Goal: Information Seeking & Learning: Learn about a topic

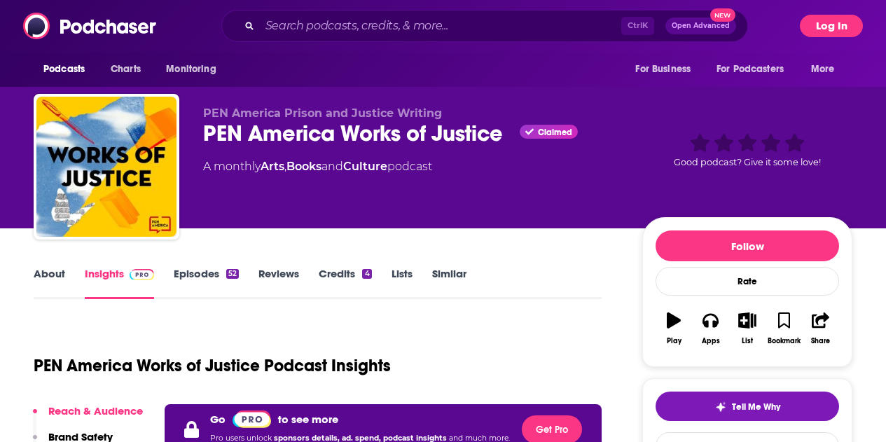
click at [857, 29] on button "Log In" at bounding box center [831, 26] width 63 height 22
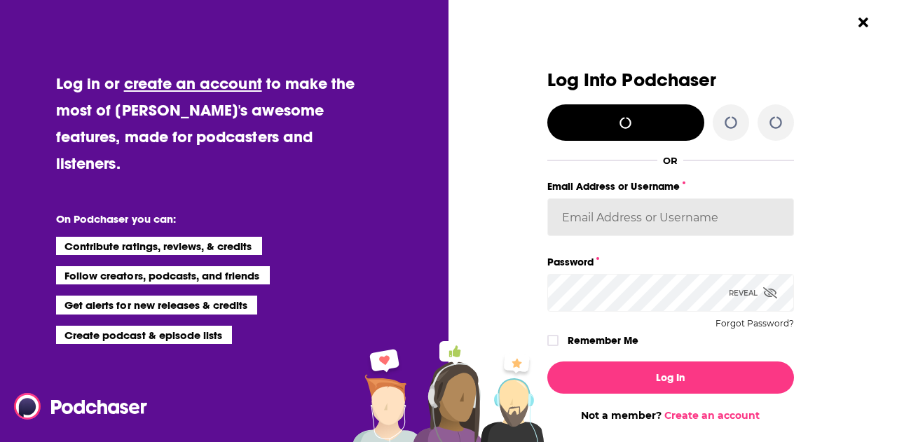
type input "michael@carroleemoore.com"
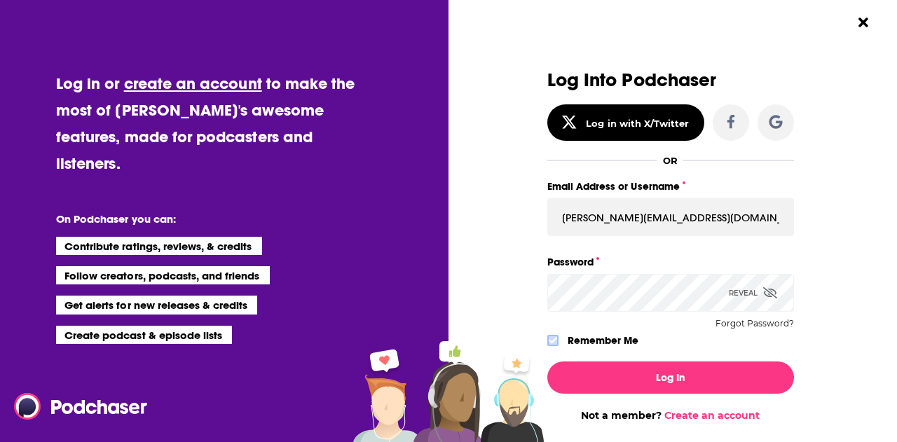
click at [548, 339] on icon "Dialog" at bounding box center [552, 340] width 8 height 8
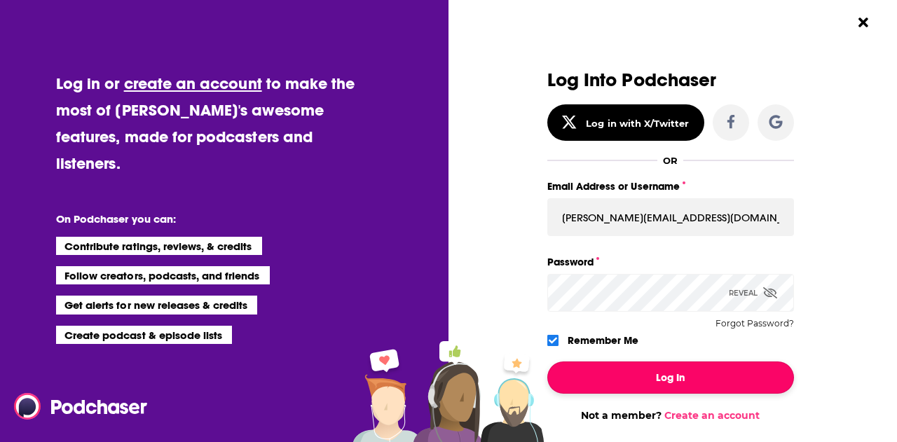
click at [592, 372] on button "Log In" at bounding box center [670, 377] width 247 height 32
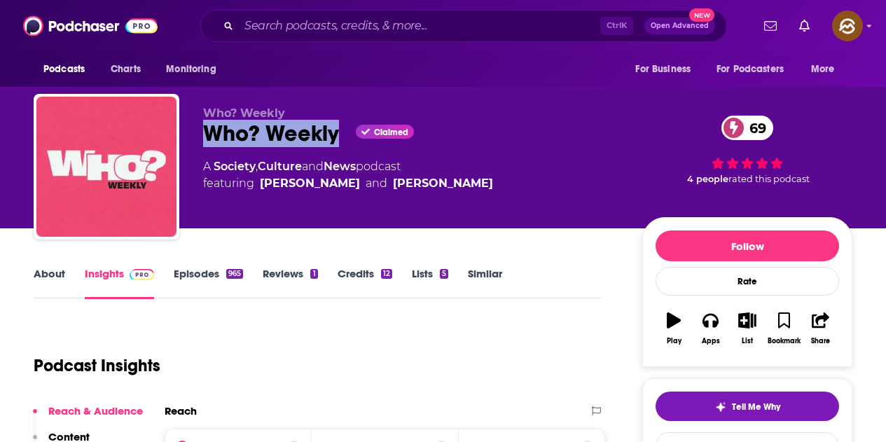
click at [337, 139] on div "Who? Weekly Claimed 69" at bounding box center [411, 133] width 417 height 27
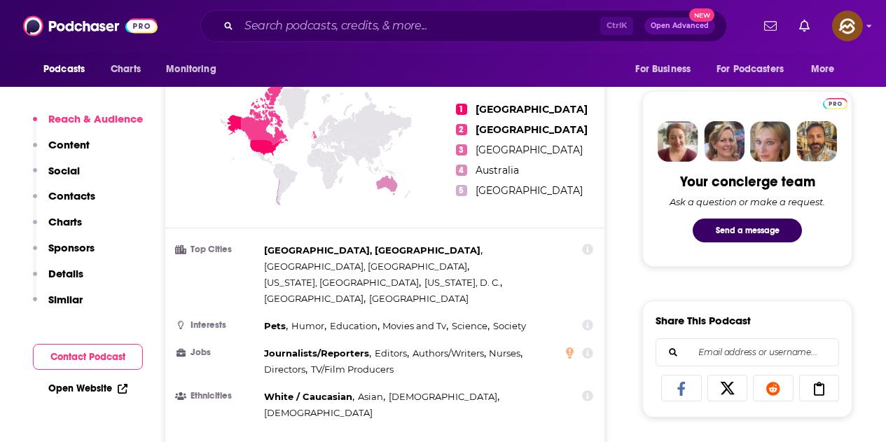
scroll to position [280, 0]
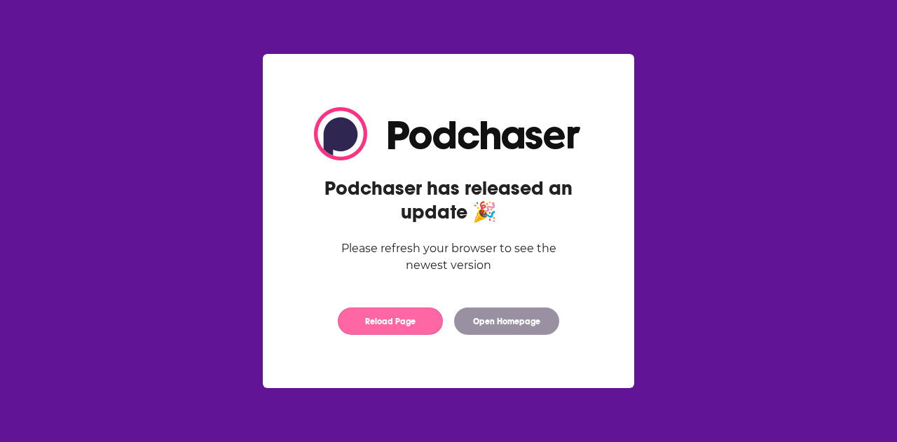
click at [370, 333] on button "Reload Page" at bounding box center [390, 320] width 105 height 27
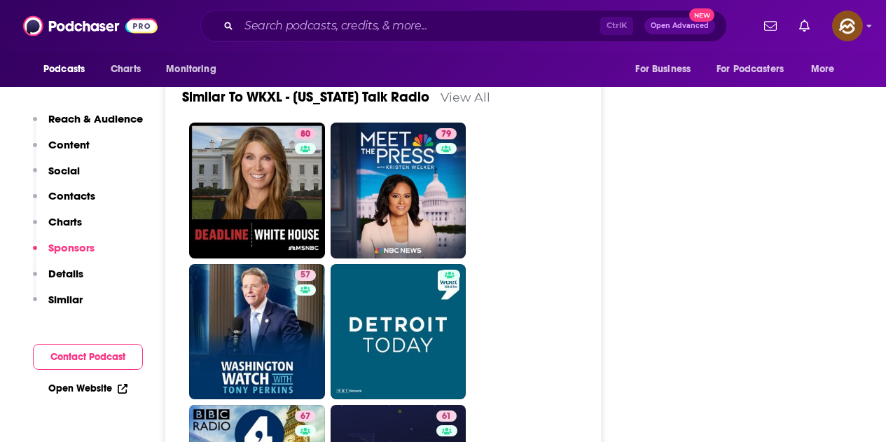
scroll to position [2101, 0]
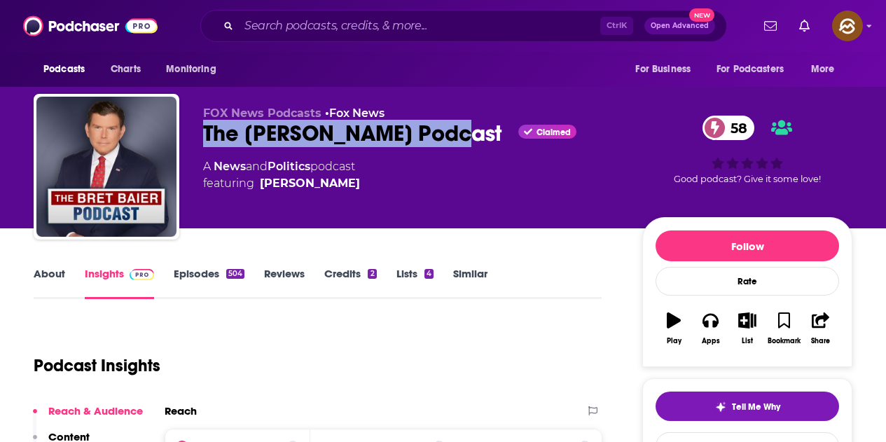
drag, startPoint x: 198, startPoint y: 132, endPoint x: 434, endPoint y: 141, distance: 236.2
click at [434, 141] on div "FOX News Podcasts • Fox News The Bret Baier Podcast Claimed 58 A News and Polit…" at bounding box center [443, 169] width 819 height 151
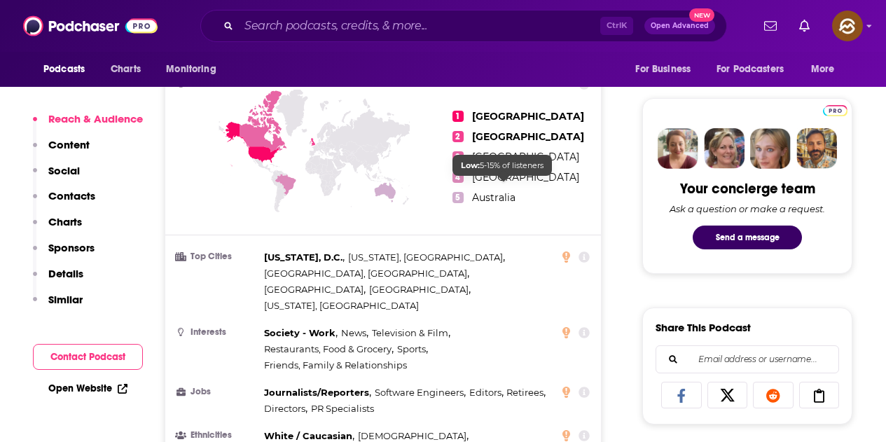
scroll to position [140, 0]
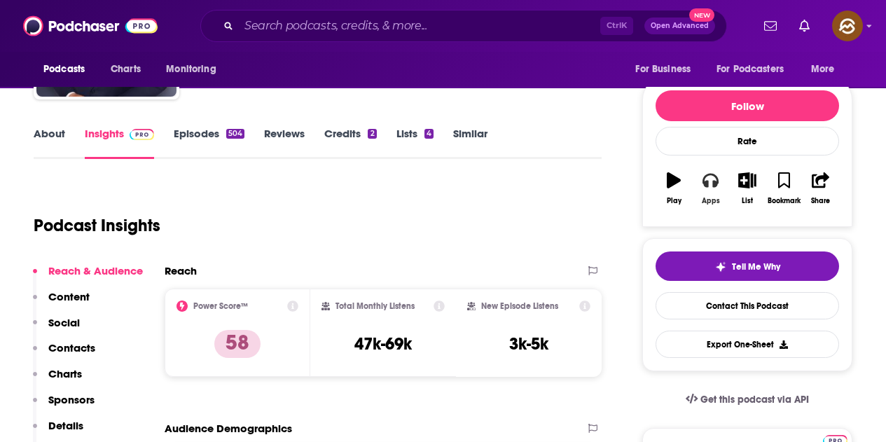
click at [717, 186] on icon "button" at bounding box center [710, 179] width 15 height 15
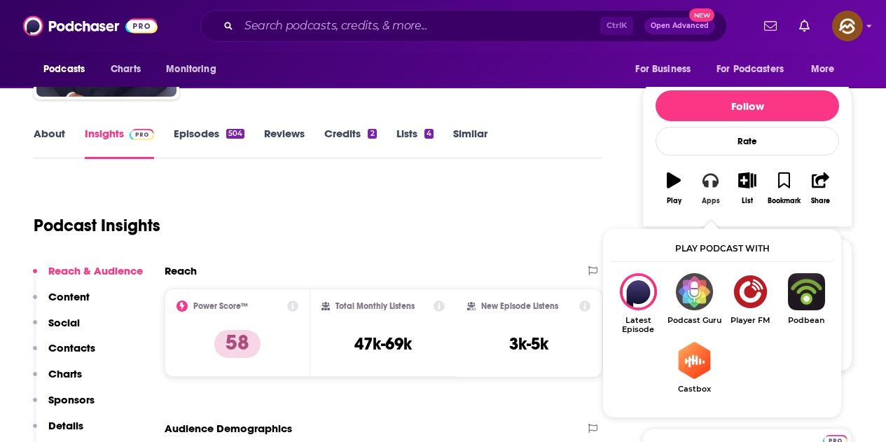
scroll to position [280, 0]
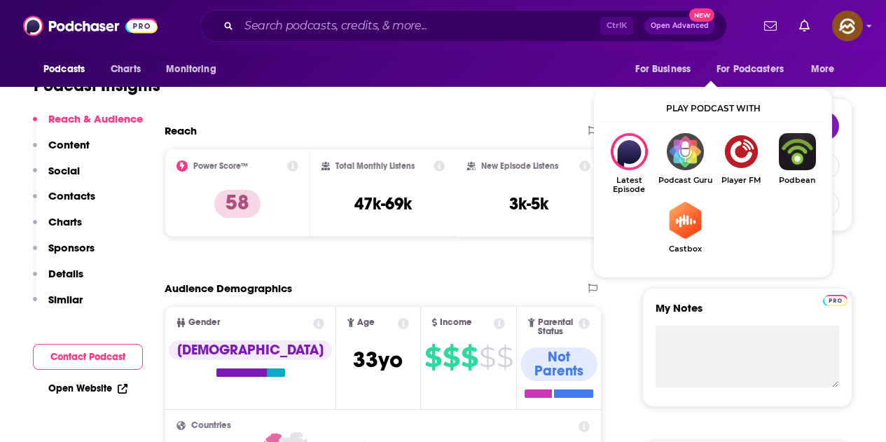
click at [545, 117] on div "Podcast Insights" at bounding box center [318, 82] width 568 height 83
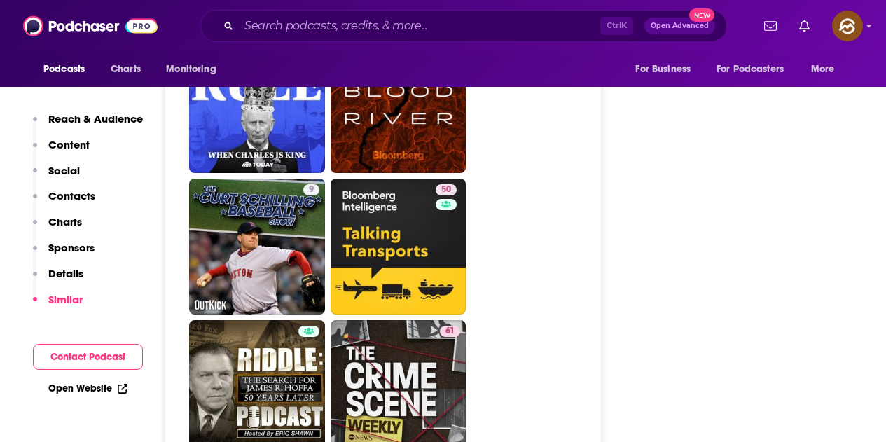
scroll to position [2591, 0]
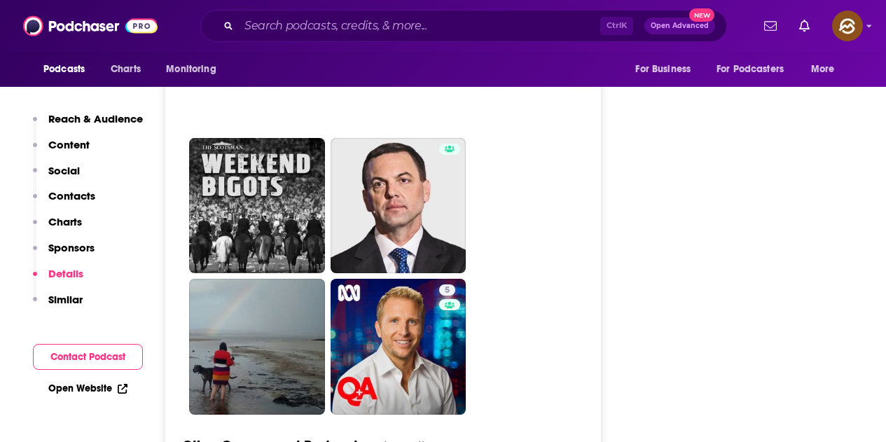
scroll to position [3572, 0]
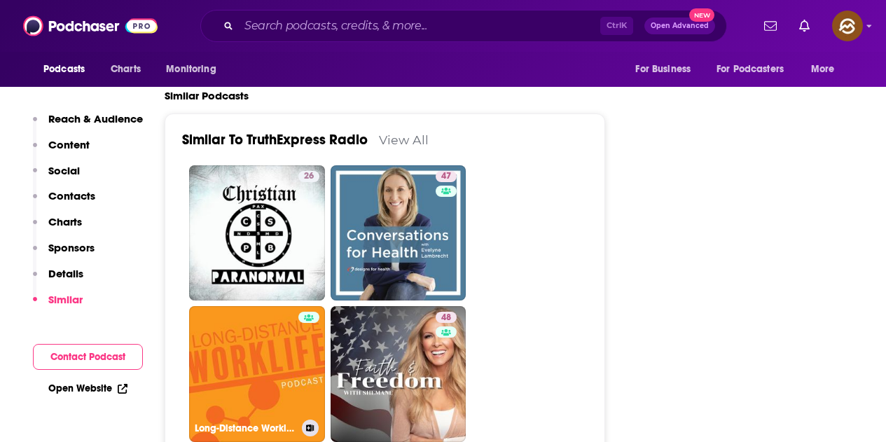
scroll to position [2381, 0]
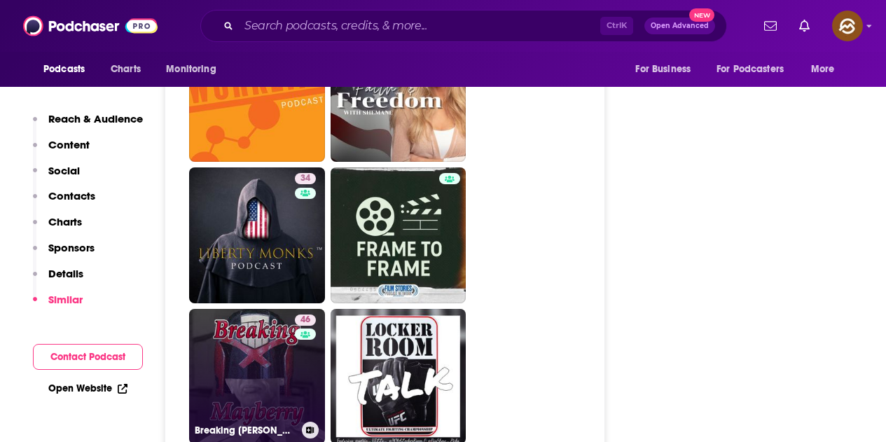
click at [265, 309] on link "46 Breaking Mayberry" at bounding box center [257, 377] width 136 height 136
type input "https://www.podchaser.com/podcasts/breaking-mayberry-671201"
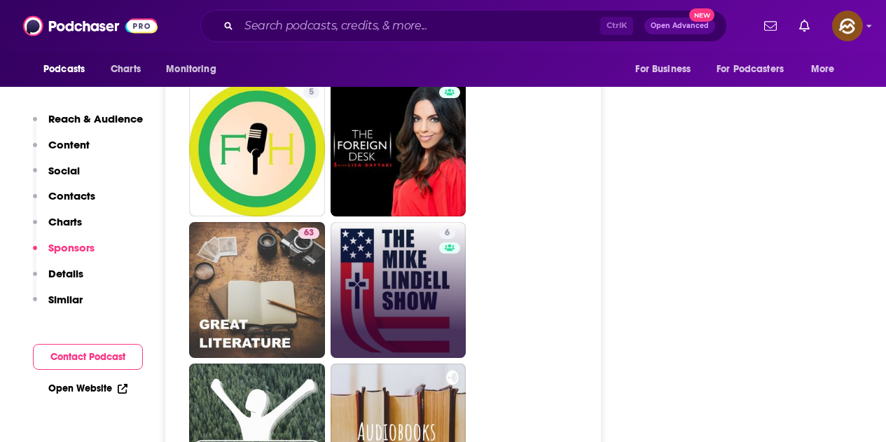
scroll to position [2872, 0]
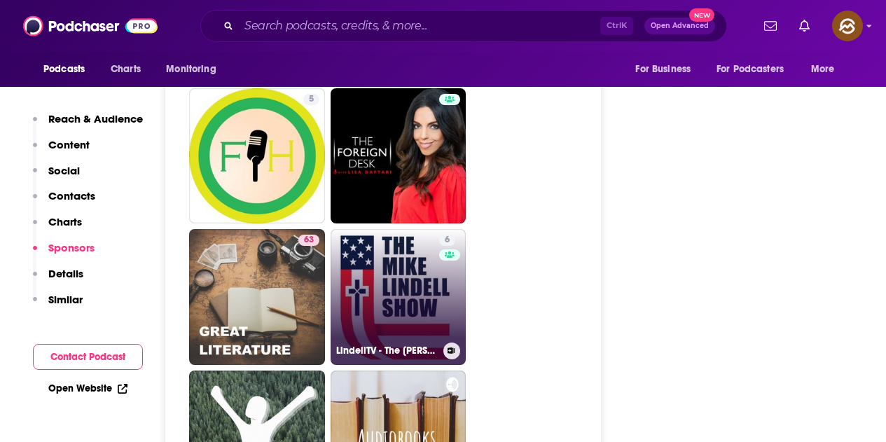
click at [406, 249] on link "6 LindellTV - The Mike Lindell Show" at bounding box center [399, 297] width 136 height 136
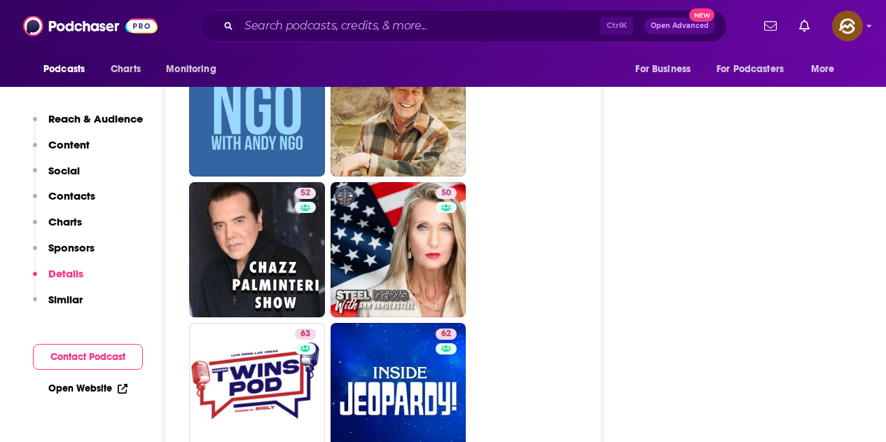
scroll to position [3292, 0]
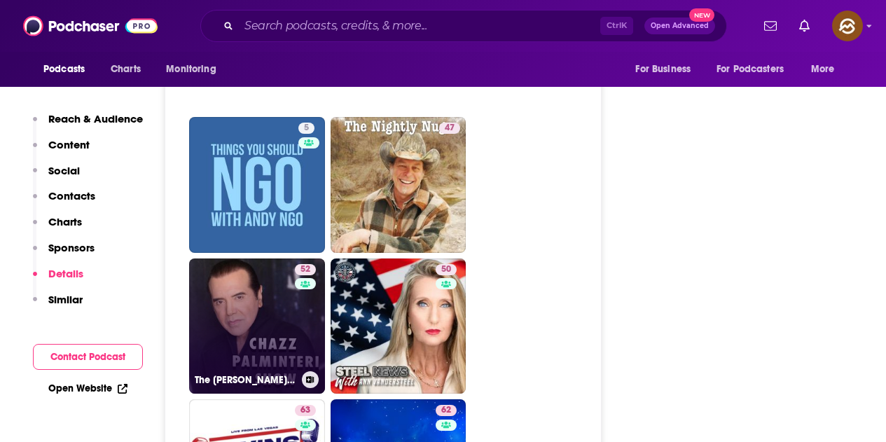
click at [270, 261] on link "52 The Chazz Palminteri Show" at bounding box center [257, 326] width 136 height 136
type input "https://www.podchaser.com/podcasts/the-chazz-palminteri-show-1663779"
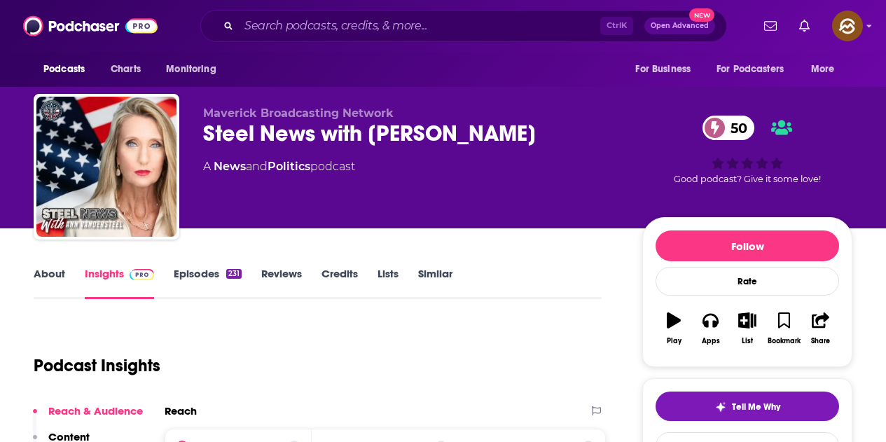
click at [209, 132] on div "Steel News with Ann Vandersteel 50" at bounding box center [411, 133] width 417 height 27
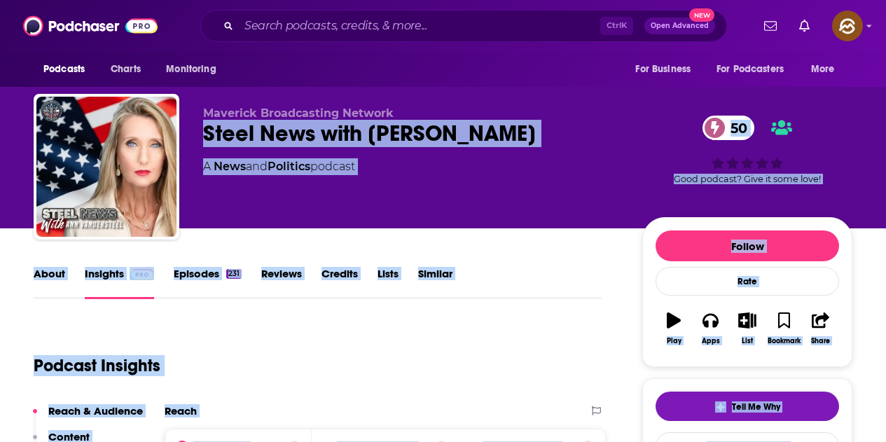
drag, startPoint x: 532, startPoint y: 130, endPoint x: 541, endPoint y: 134, distance: 10.7
click at [541, 134] on body "Podcasts Charts Monitoring Ctrl K Open Advanced New For Business For Podcasters…" at bounding box center [443, 221] width 886 height 442
click at [529, 174] on div "A News and Politics podcast" at bounding box center [411, 166] width 417 height 17
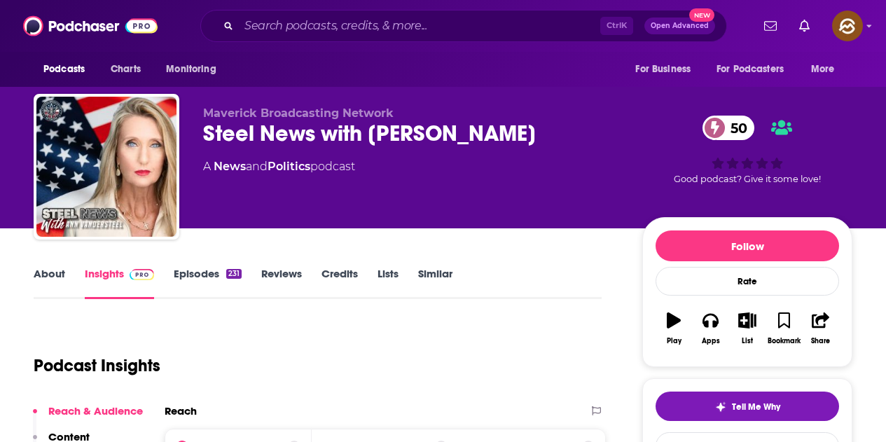
drag, startPoint x: 207, startPoint y: 134, endPoint x: 535, endPoint y: 142, distance: 328.6
click at [535, 142] on div "Steel News with Ann Vandersteel 50" at bounding box center [411, 133] width 417 height 27
click at [714, 326] on icon "button" at bounding box center [710, 321] width 15 height 14
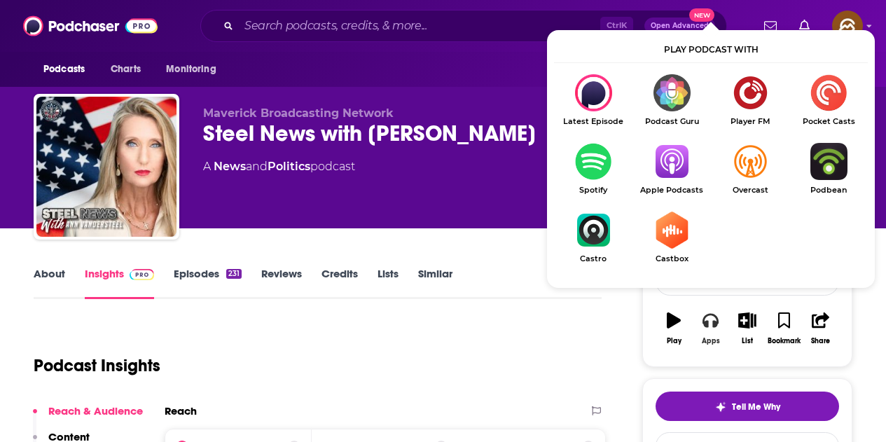
scroll to position [70, 0]
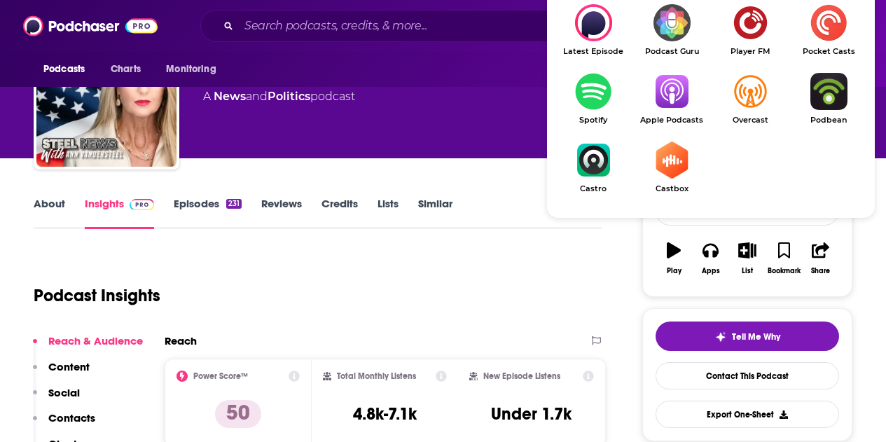
click at [668, 109] on img "Show Listen On dropdown" at bounding box center [671, 91] width 78 height 37
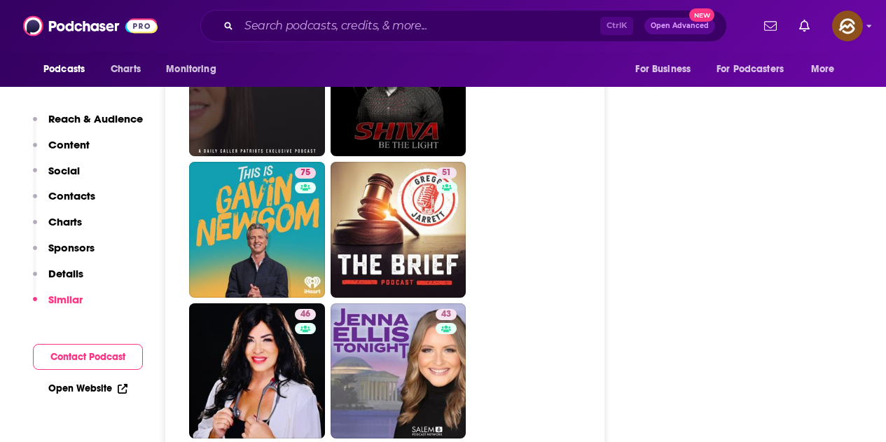
scroll to position [3292, 0]
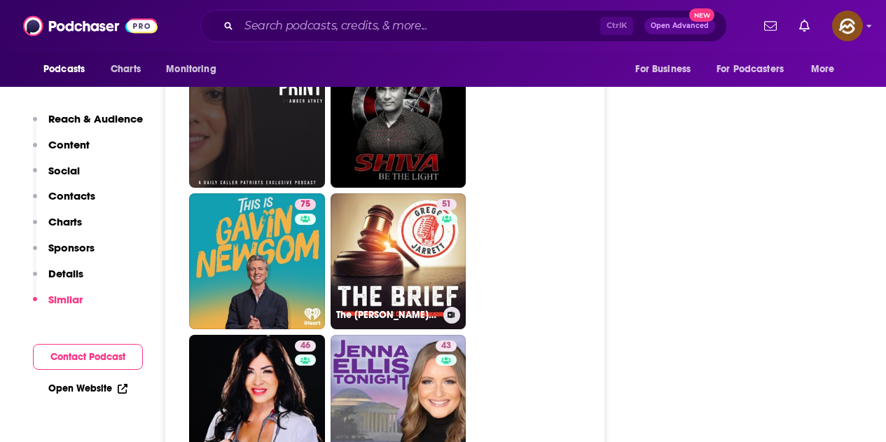
drag, startPoint x: 439, startPoint y: 227, endPoint x: 561, endPoint y: 186, distance: 128.5
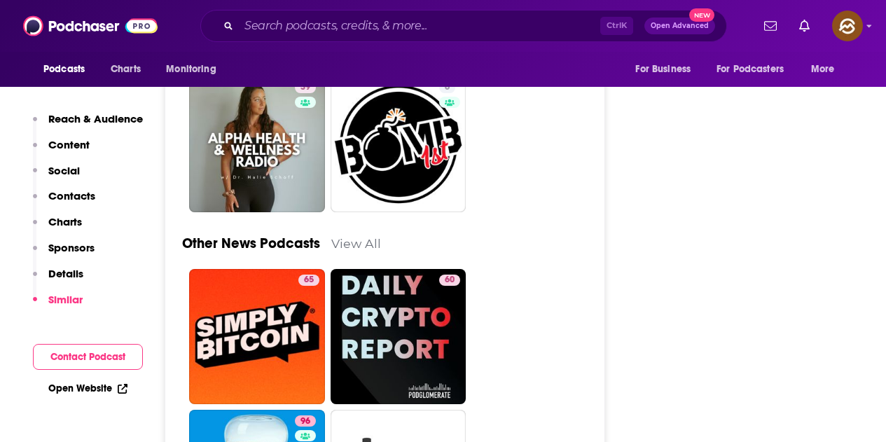
scroll to position [3712, 0]
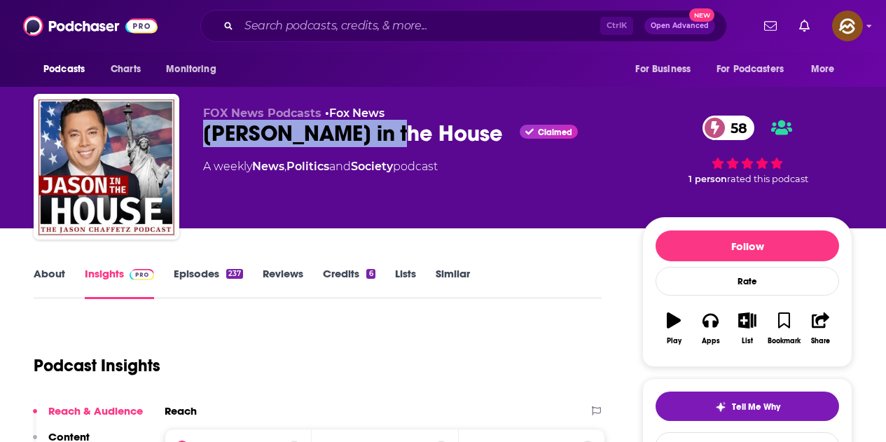
drag, startPoint x: 206, startPoint y: 135, endPoint x: 395, endPoint y: 139, distance: 189.2
click at [395, 139] on div "[PERSON_NAME] in the House Claimed 58" at bounding box center [411, 133] width 417 height 27
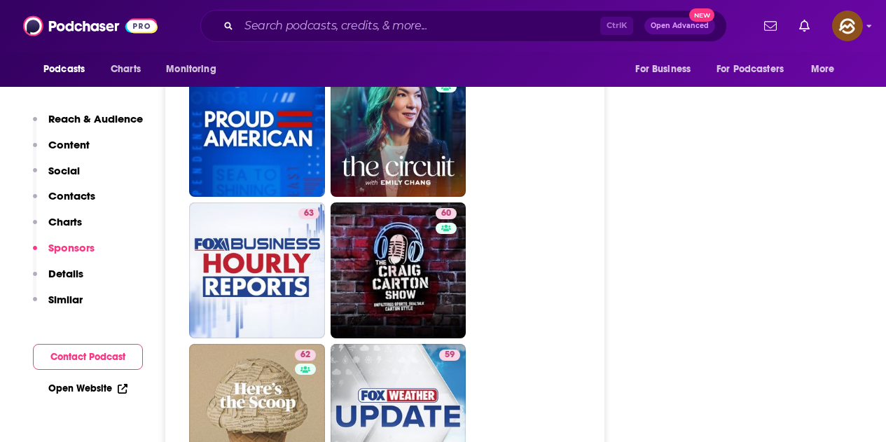
scroll to position [3852, 0]
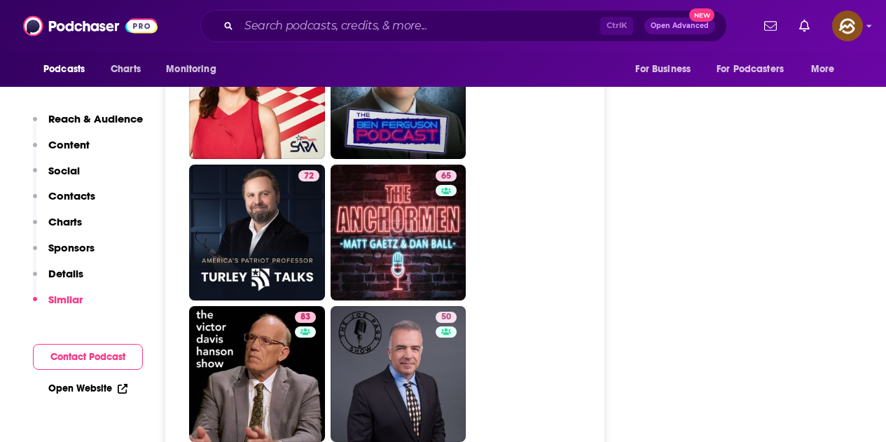
scroll to position [4062, 0]
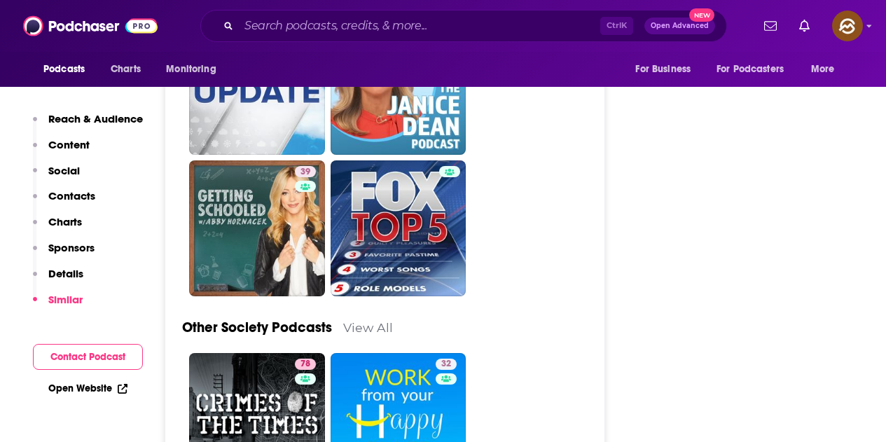
scroll to position [3992, 0]
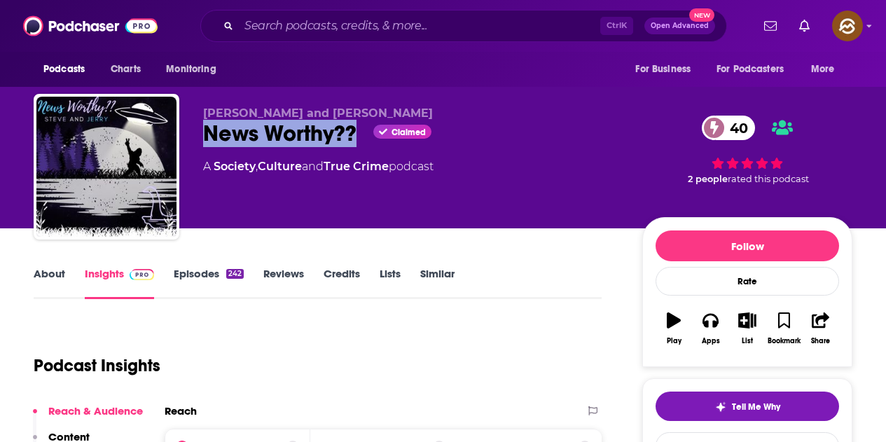
drag, startPoint x: 208, startPoint y: 139, endPoint x: 357, endPoint y: 145, distance: 149.3
click at [357, 145] on div "News Worthy?? Claimed 40" at bounding box center [411, 133] width 417 height 27
click at [711, 314] on icon "button" at bounding box center [710, 321] width 15 height 14
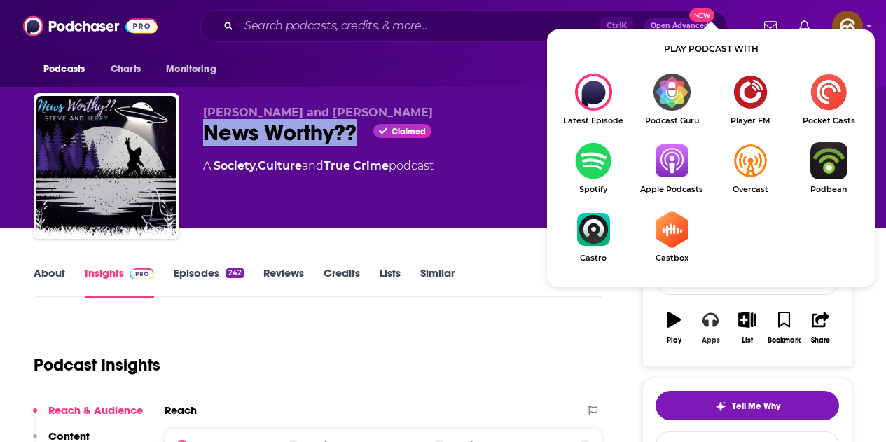
scroll to position [140, 0]
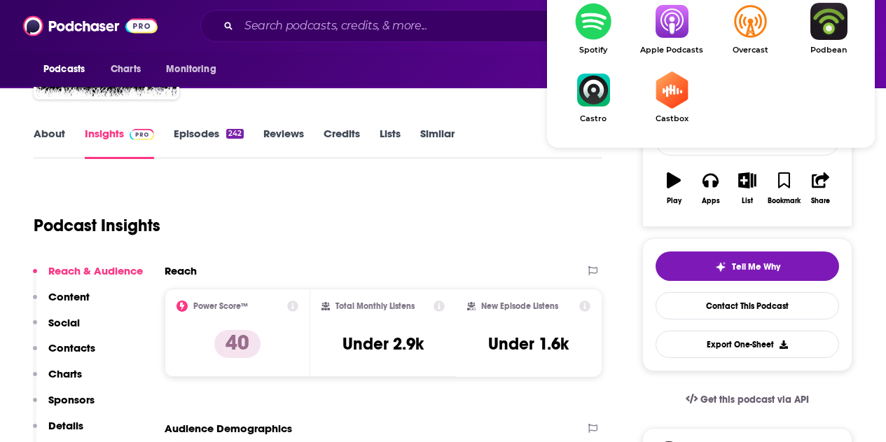
click at [669, 32] on img "Show Listen On dropdown" at bounding box center [671, 21] width 78 height 37
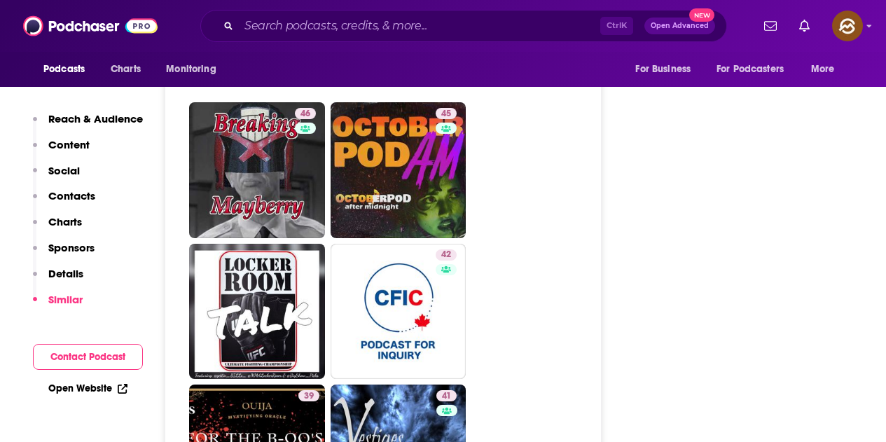
scroll to position [3362, 0]
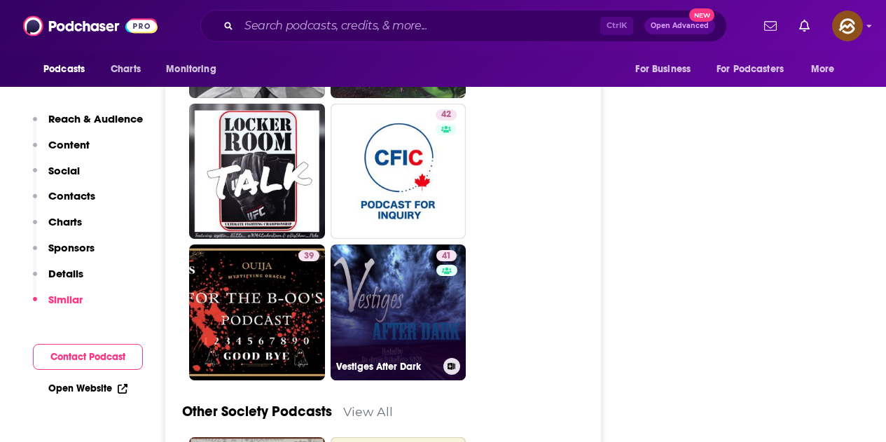
click at [406, 310] on link "41 Vestiges After Dark" at bounding box center [399, 312] width 136 height 136
type input "https://www.podchaser.com/podcasts/vestiges-after-dark-1608086"
